Goal: Transaction & Acquisition: Purchase product/service

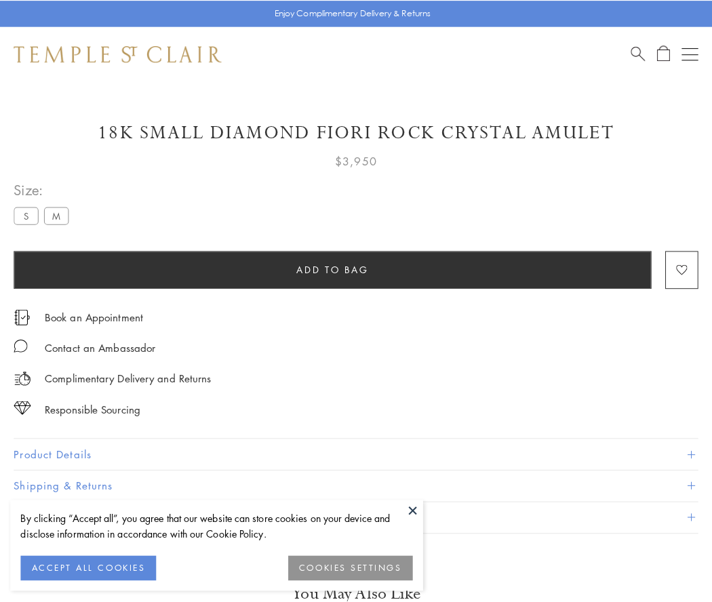
scroll to position [6, 0]
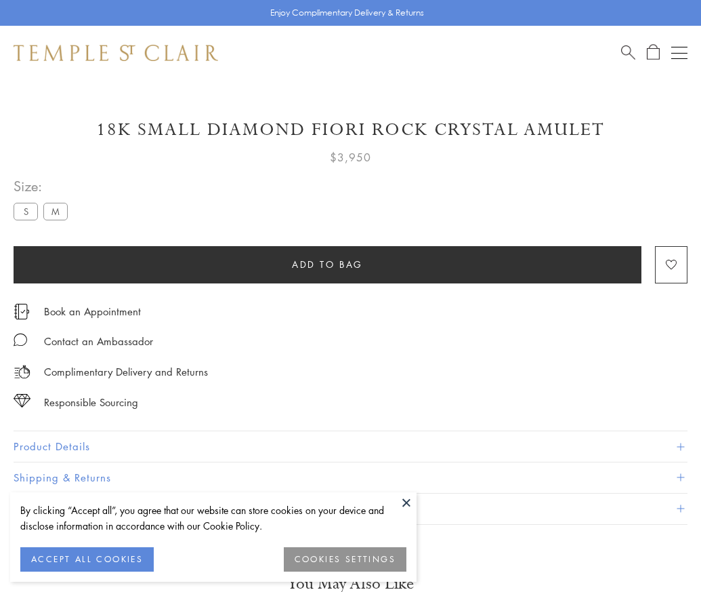
click at [327, 264] on span "Add to bag" at bounding box center [327, 264] width 71 height 15
